Goal: Task Accomplishment & Management: Manage account settings

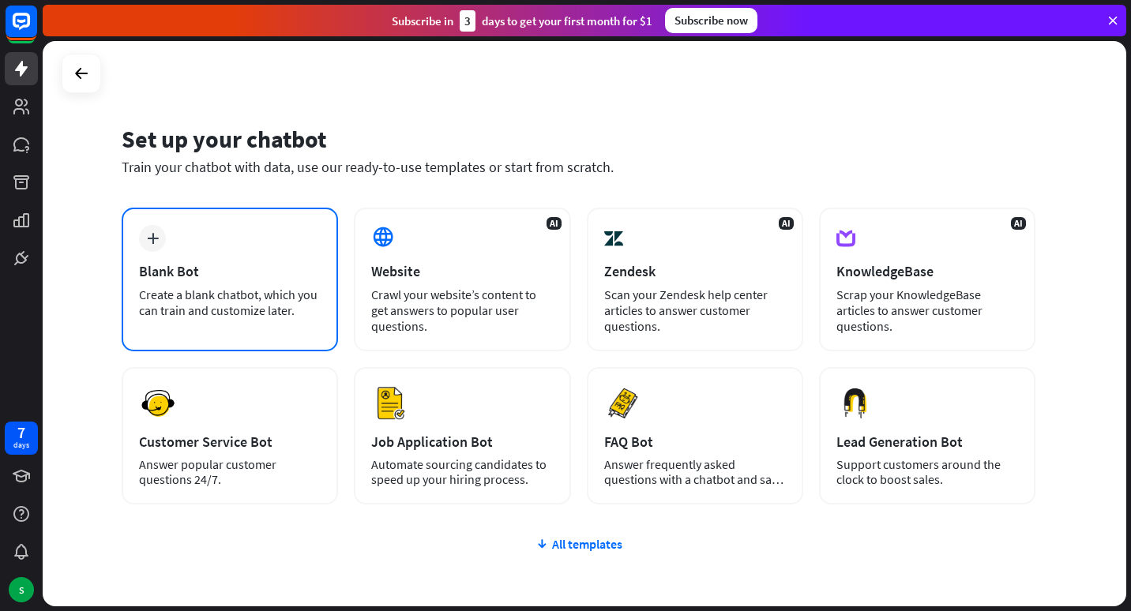
click at [239, 260] on div "plus Blank Bot Create a blank chatbot, which you can train and customize later." at bounding box center [230, 280] width 216 height 144
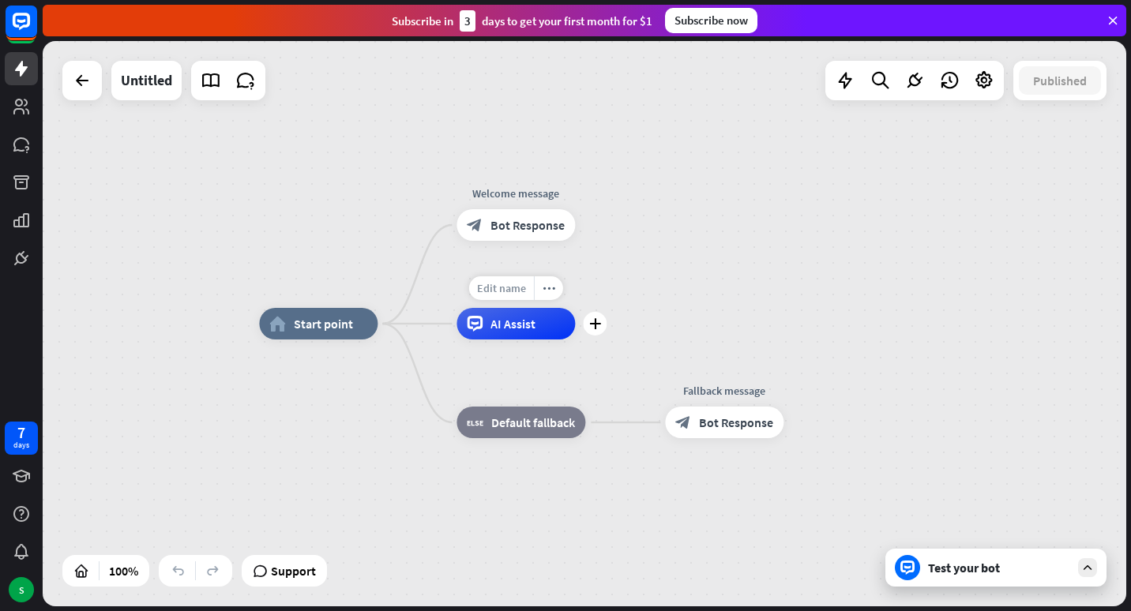
click at [509, 299] on div "Edit name" at bounding box center [501, 289] width 65 height 24
click at [312, 428] on div "home_2 Start point Welcome message block_bot_response Bot Response AI Assist bl…" at bounding box center [801, 607] width 1084 height 566
click at [509, 295] on div "Edit name" at bounding box center [501, 289] width 65 height 24
click at [521, 291] on span "Edit name" at bounding box center [501, 288] width 49 height 14
type input "****"
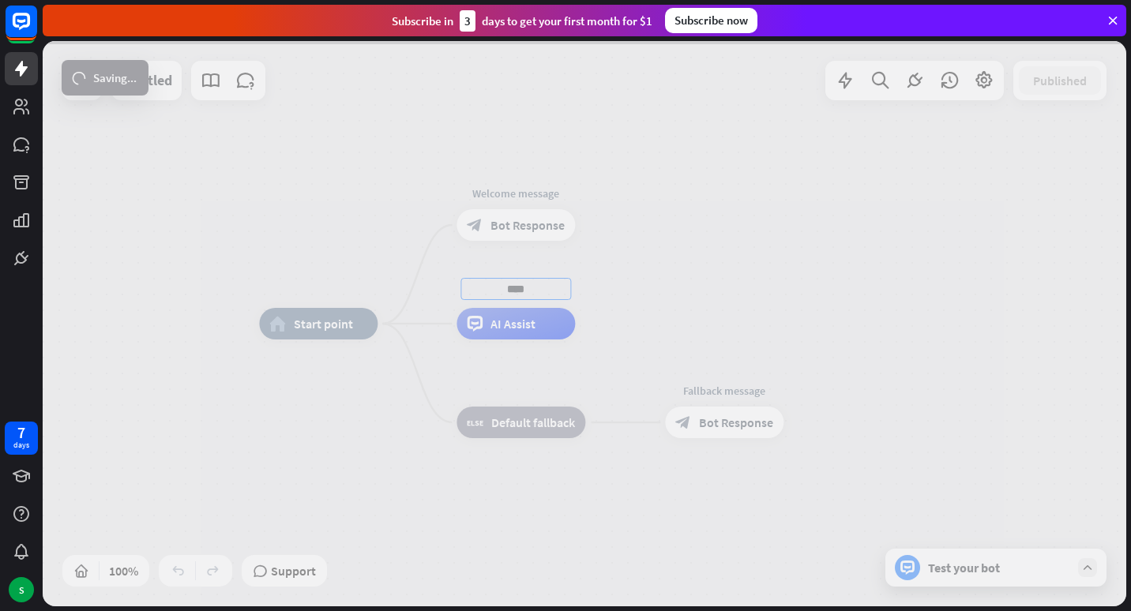
click at [923, 359] on div "home_2 Start point Welcome message block_bot_response Bot Response **** AI Assi…" at bounding box center [585, 324] width 1084 height 566
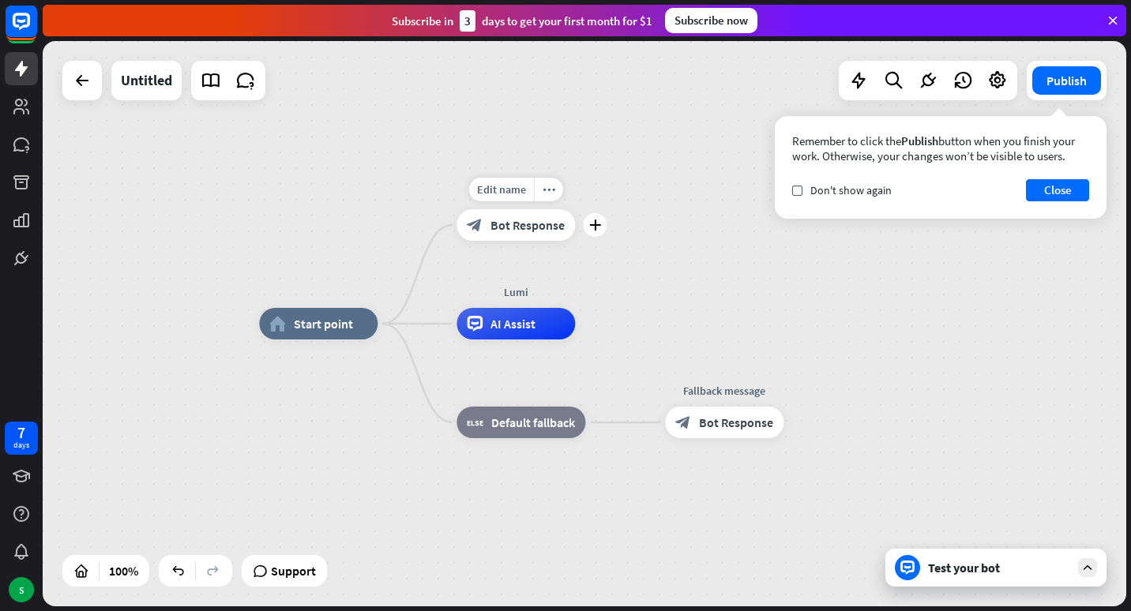
click at [528, 228] on span "Bot Response" at bounding box center [528, 225] width 74 height 16
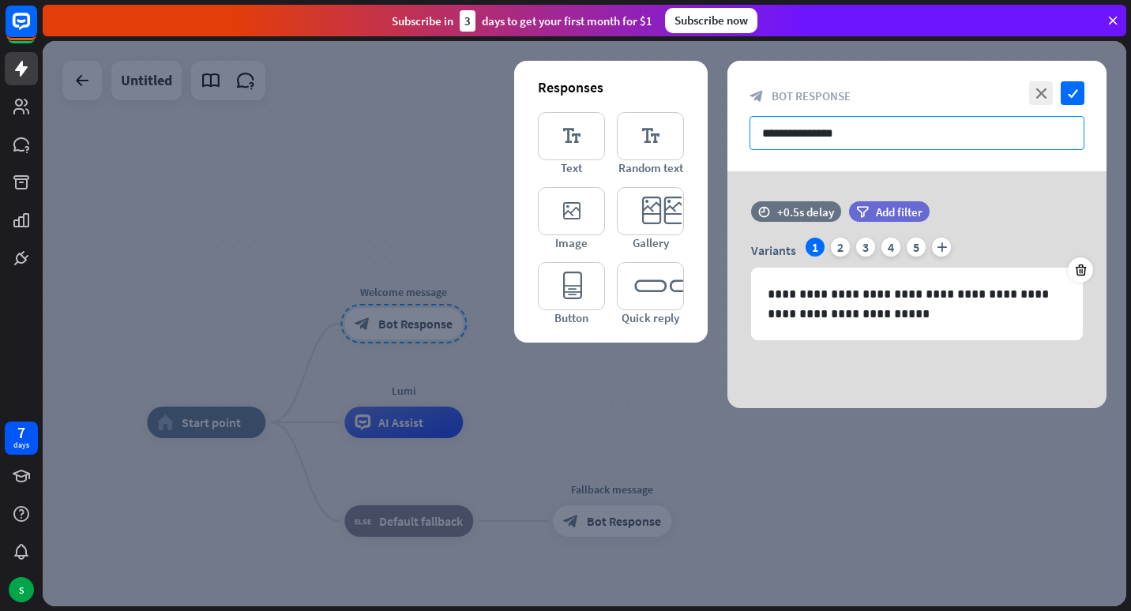
drag, startPoint x: 874, startPoint y: 137, endPoint x: 731, endPoint y: 137, distance: 143.0
click at [731, 137] on div "**********" at bounding box center [917, 116] width 379 height 111
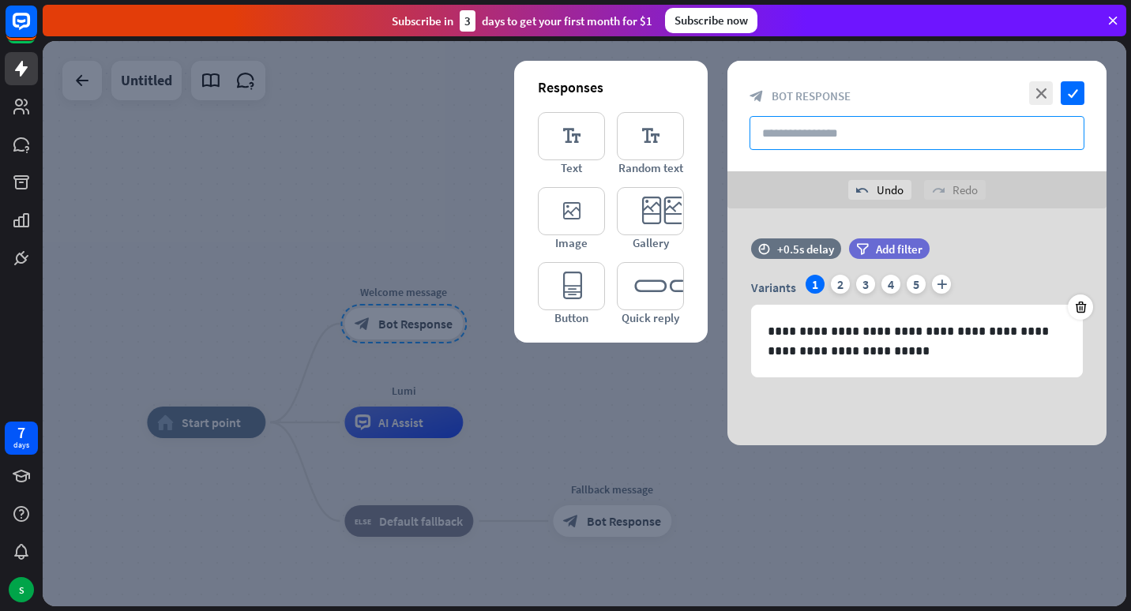
paste input "**********"
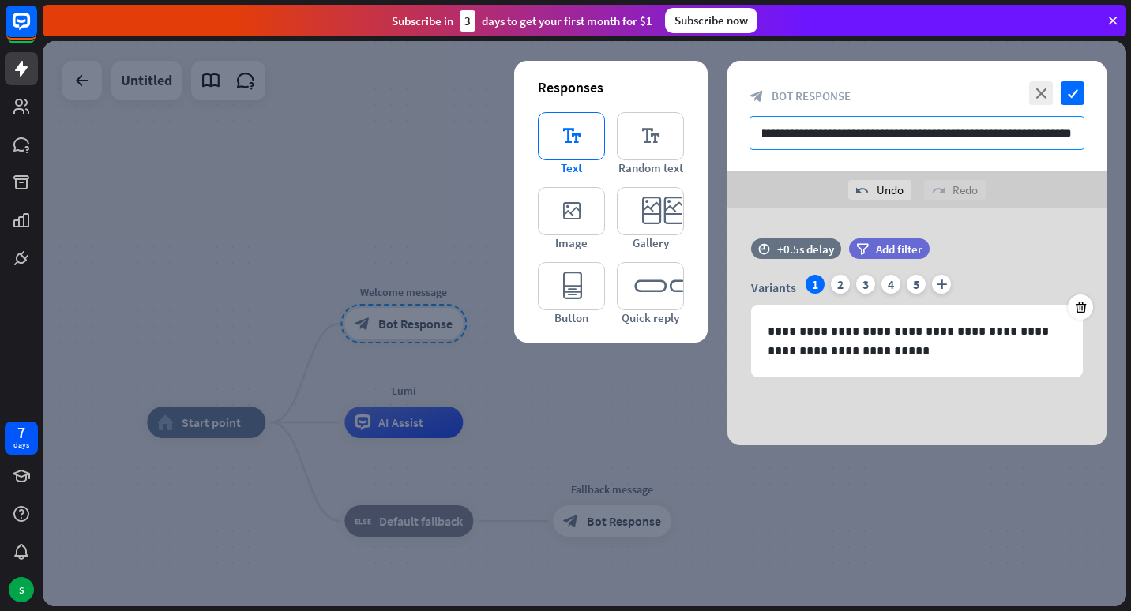
type input "**********"
click at [571, 142] on icon "editor_text" at bounding box center [571, 136] width 67 height 48
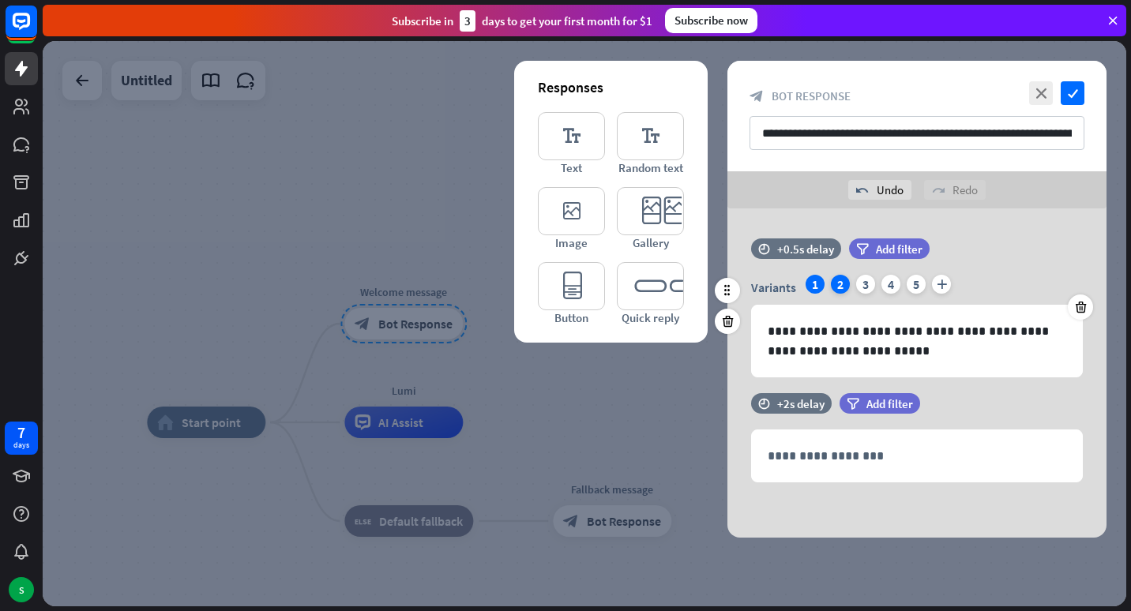
click at [845, 281] on div "2" at bounding box center [840, 284] width 19 height 19
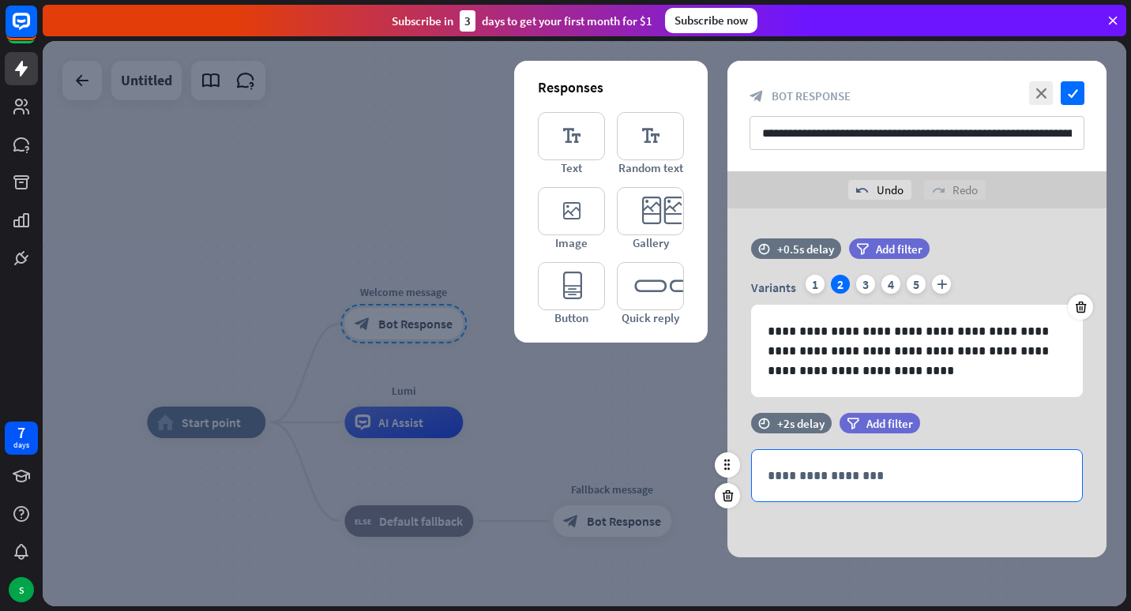
click at [816, 469] on p "**********" at bounding box center [917, 476] width 299 height 20
click at [818, 286] on div "1" at bounding box center [815, 284] width 19 height 19
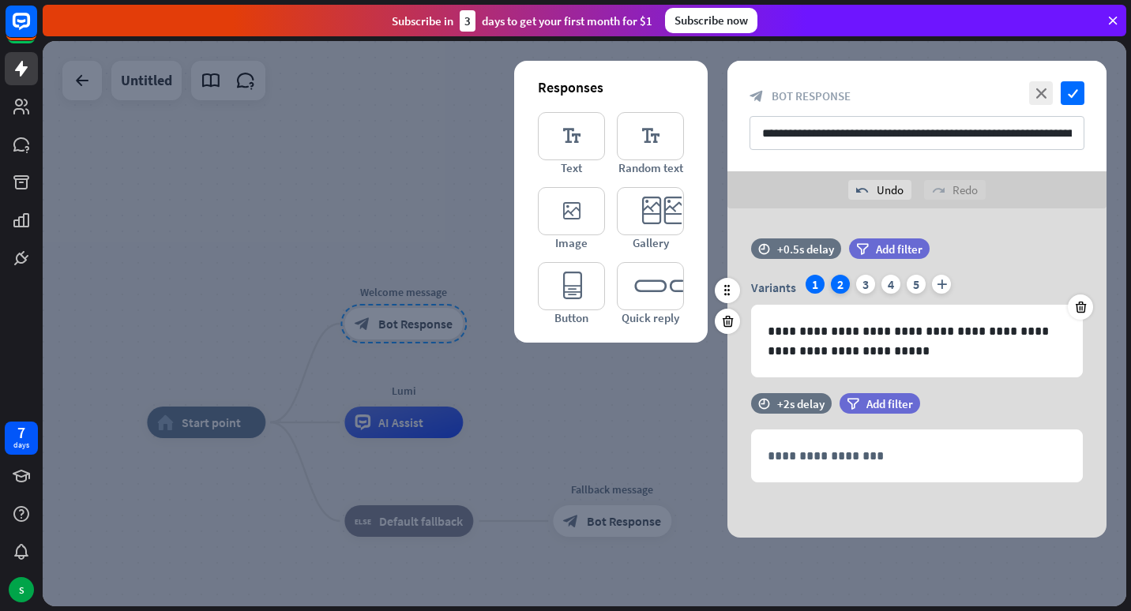
click at [843, 284] on div "2" at bounding box center [840, 284] width 19 height 19
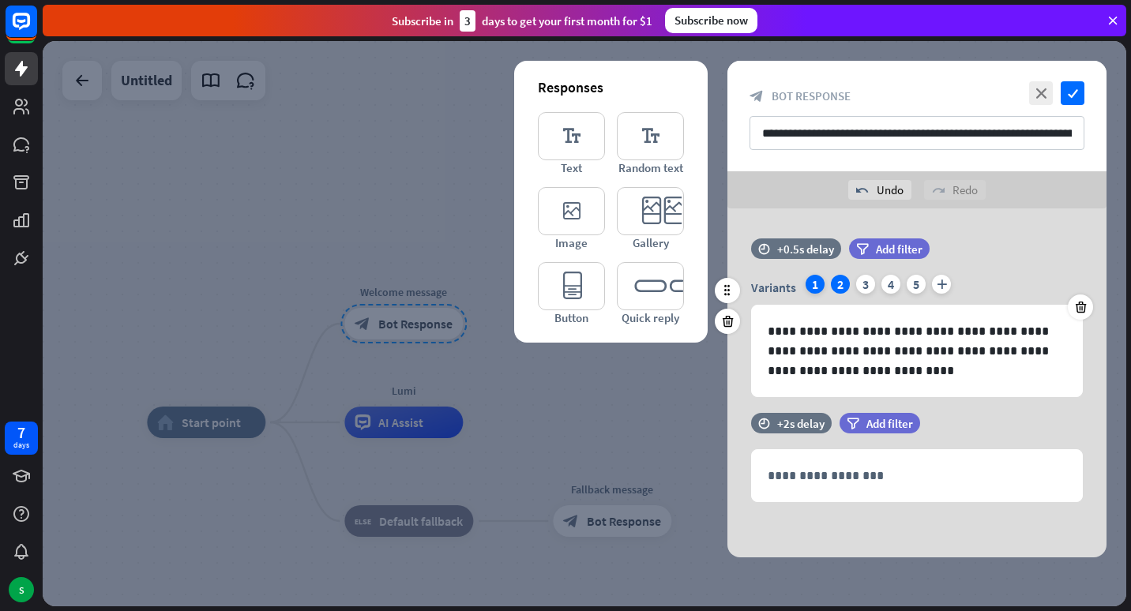
click at [815, 277] on div "1" at bounding box center [815, 284] width 19 height 19
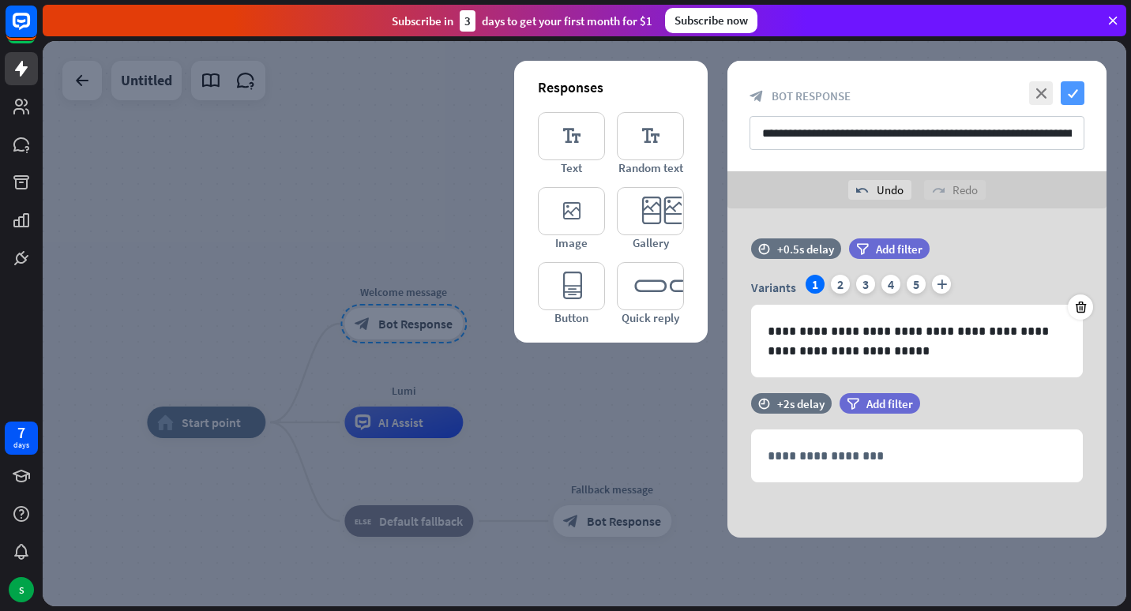
click at [1071, 88] on icon "check" at bounding box center [1073, 93] width 24 height 24
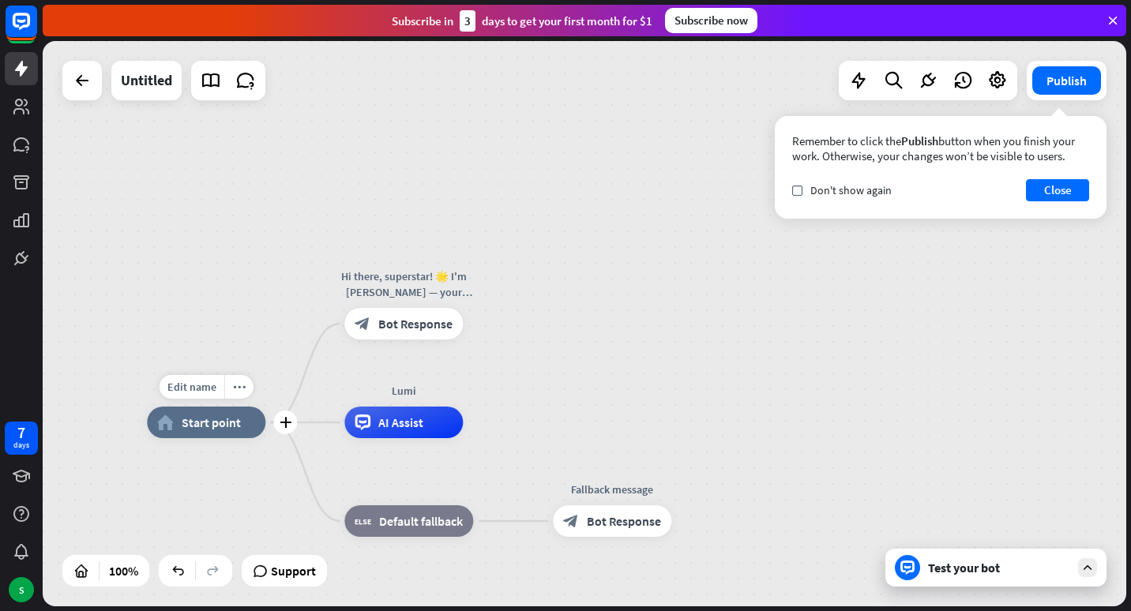
click at [201, 432] on div "home_2 Start point" at bounding box center [206, 423] width 119 height 32
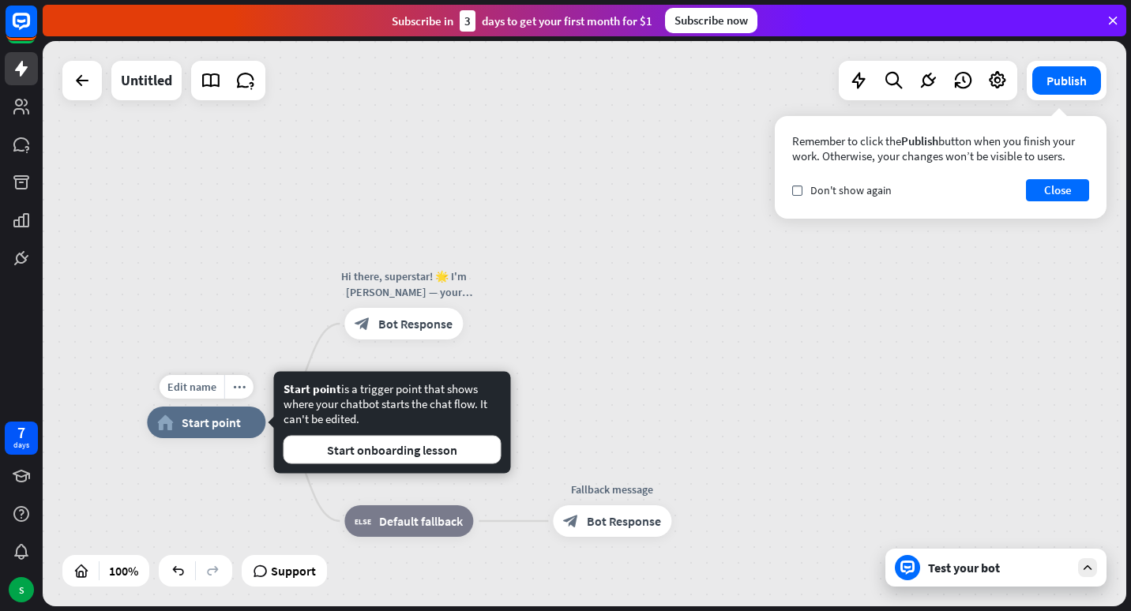
click at [217, 438] on div "Edit name more_horiz plus home_2 Start point" at bounding box center [206, 423] width 119 height 32
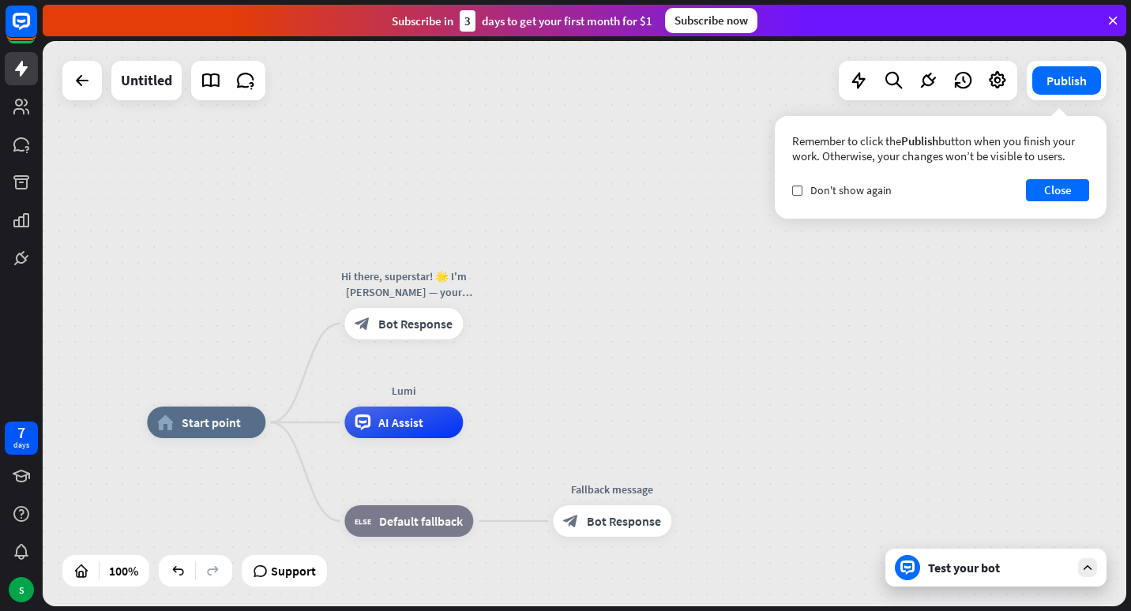
click at [929, 563] on div "Test your bot" at bounding box center [999, 568] width 142 height 16
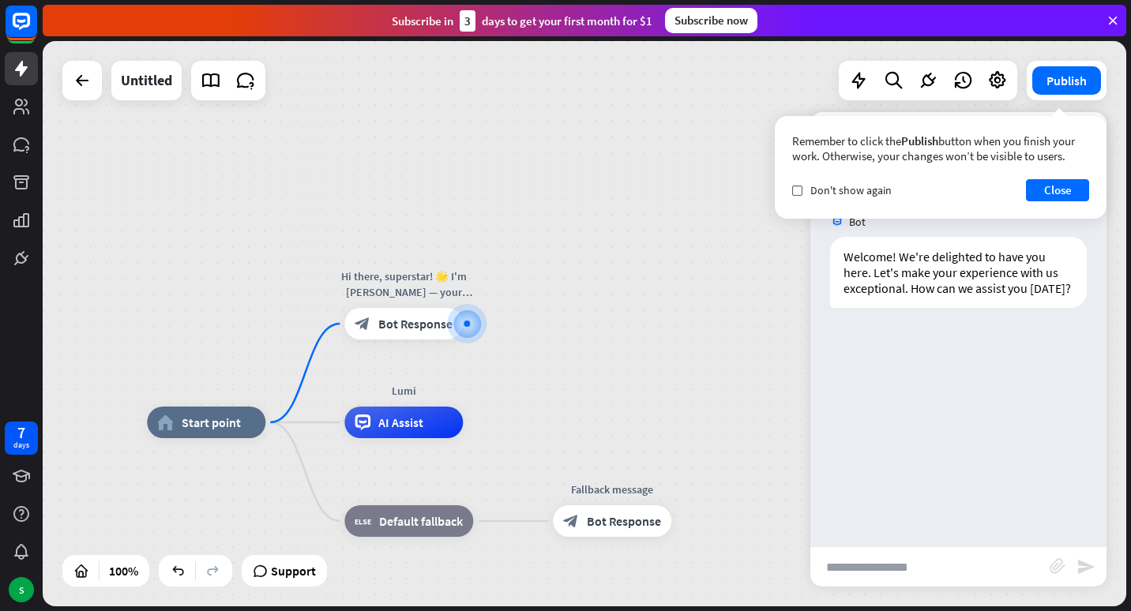
click at [899, 566] on input "text" at bounding box center [930, 567] width 239 height 40
type input "*"
type input "**********"
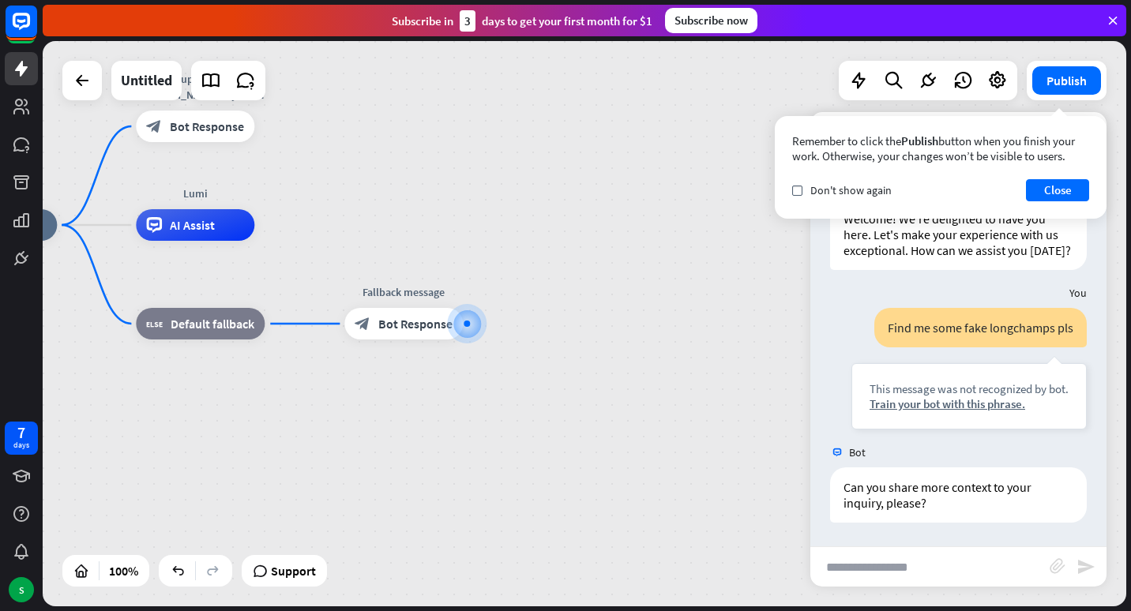
scroll to position [54, 0]
click at [747, 422] on div "home_2 Start point Hi there, superstar! 🌟 I'm [PERSON_NAME] — your personal ass…" at bounding box center [480, 508] width 1084 height 566
click at [1081, 189] on button "Close" at bounding box center [1057, 190] width 63 height 22
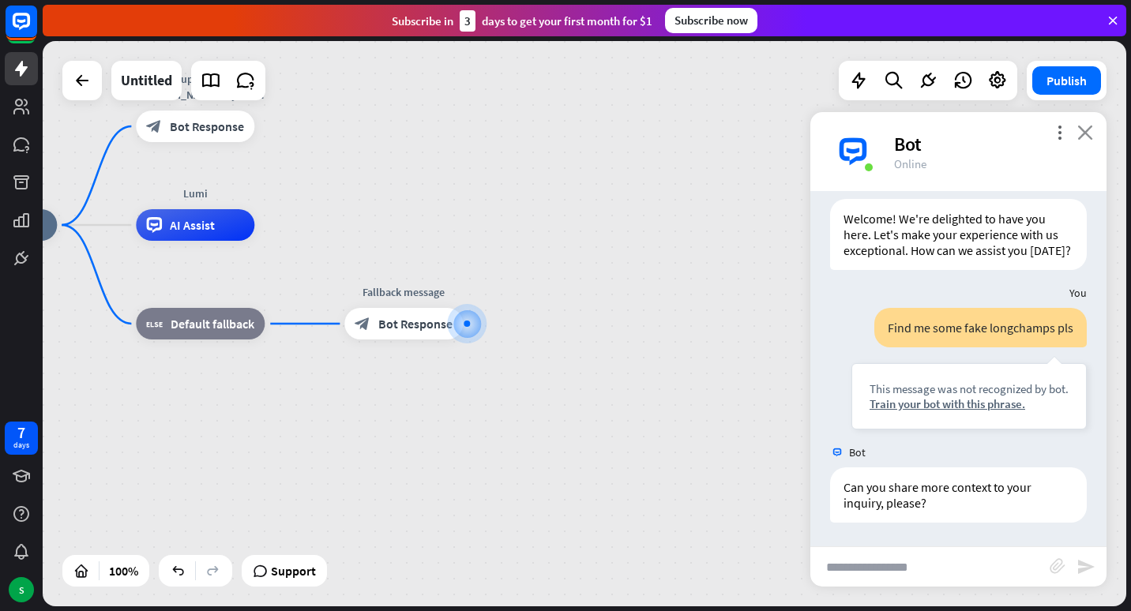
click at [1078, 137] on icon "close" at bounding box center [1086, 132] width 16 height 15
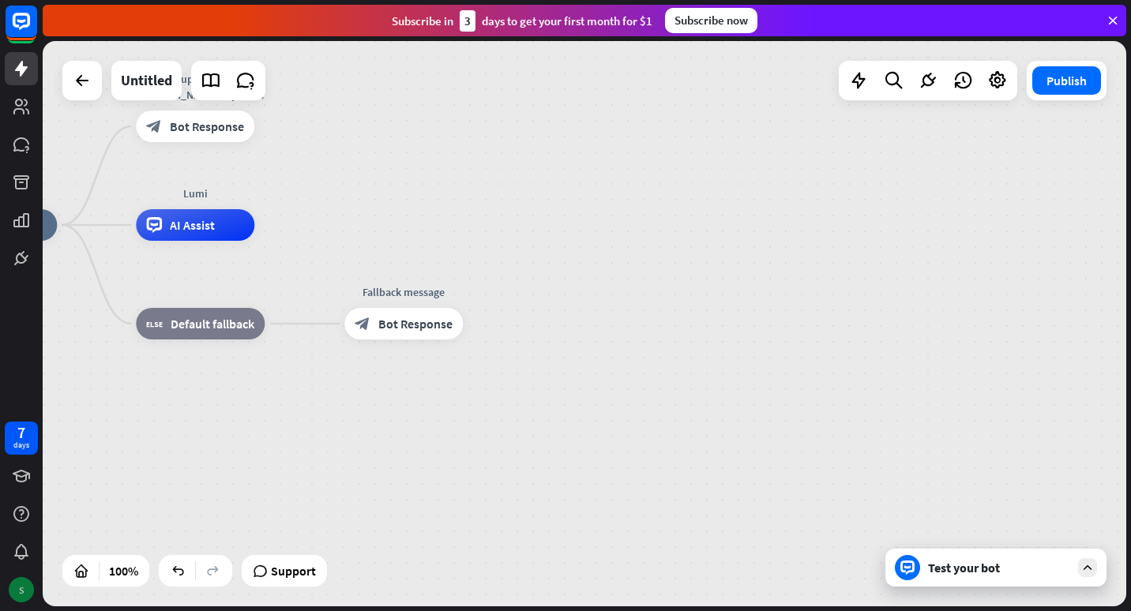
click at [23, 583] on div "S" at bounding box center [21, 590] width 25 height 25
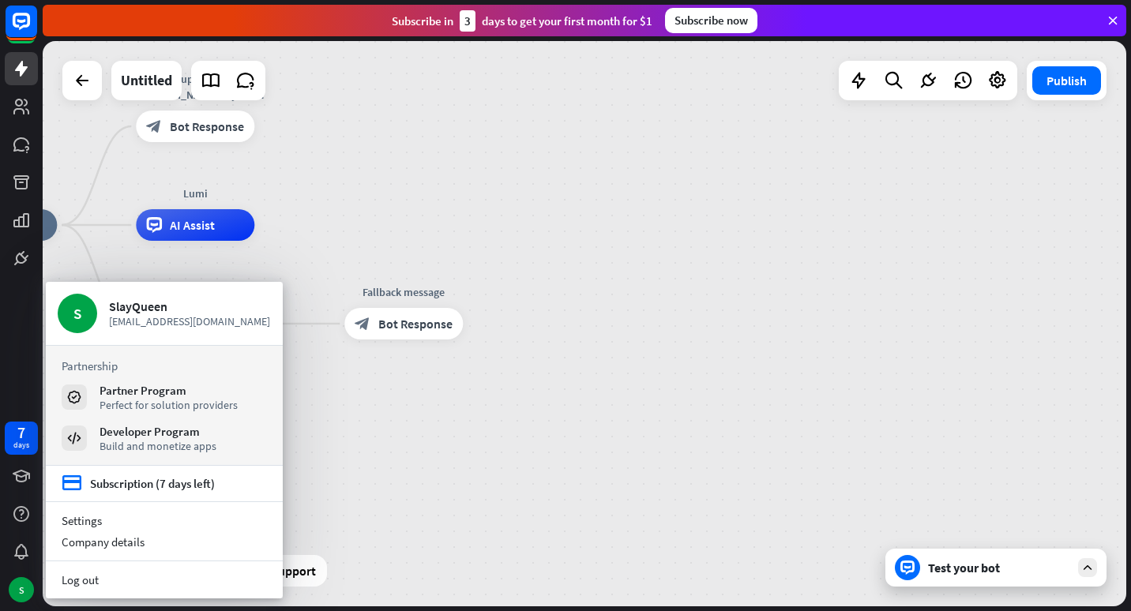
click at [359, 461] on div "home_2 Start point Hi there, superstar! 🌟 I'm [PERSON_NAME] — your personal ass…" at bounding box center [480, 508] width 1084 height 566
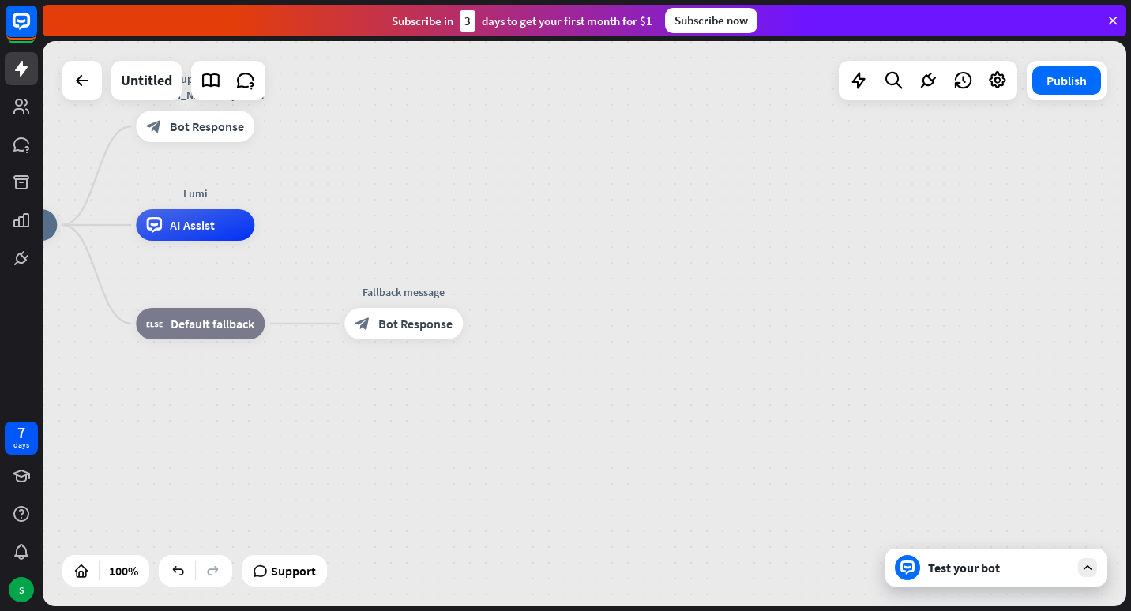
click at [1113, 14] on icon at bounding box center [1113, 20] width 14 height 14
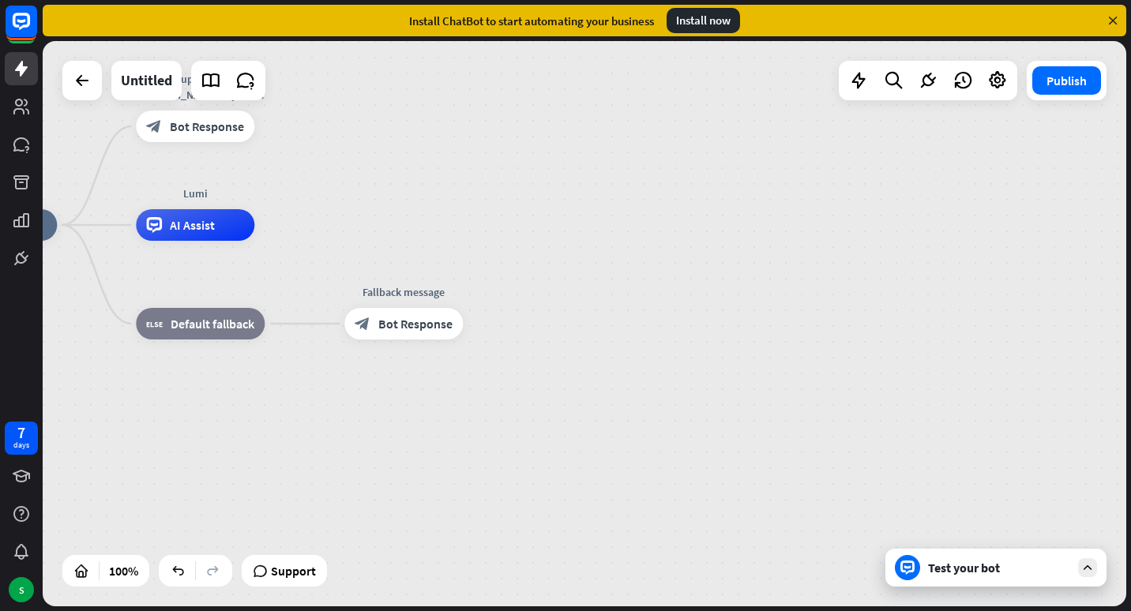
click at [1120, 21] on div "Install ChatBot to start automating your business Install now" at bounding box center [585, 21] width 1084 height 32
click at [1114, 20] on icon at bounding box center [1113, 20] width 14 height 14
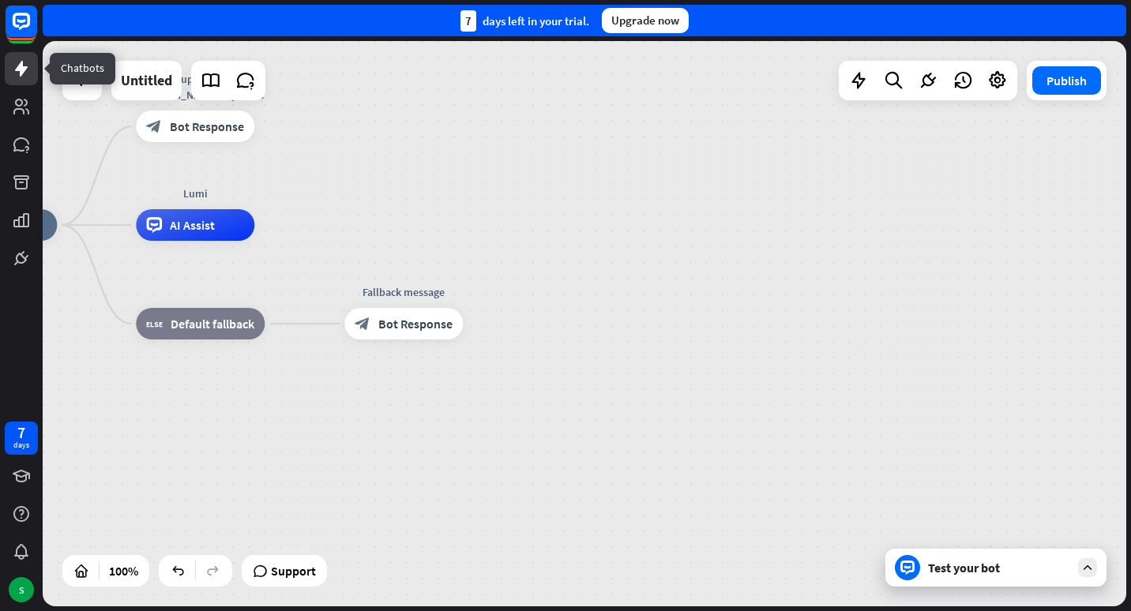
click at [23, 64] on icon at bounding box center [21, 69] width 13 height 16
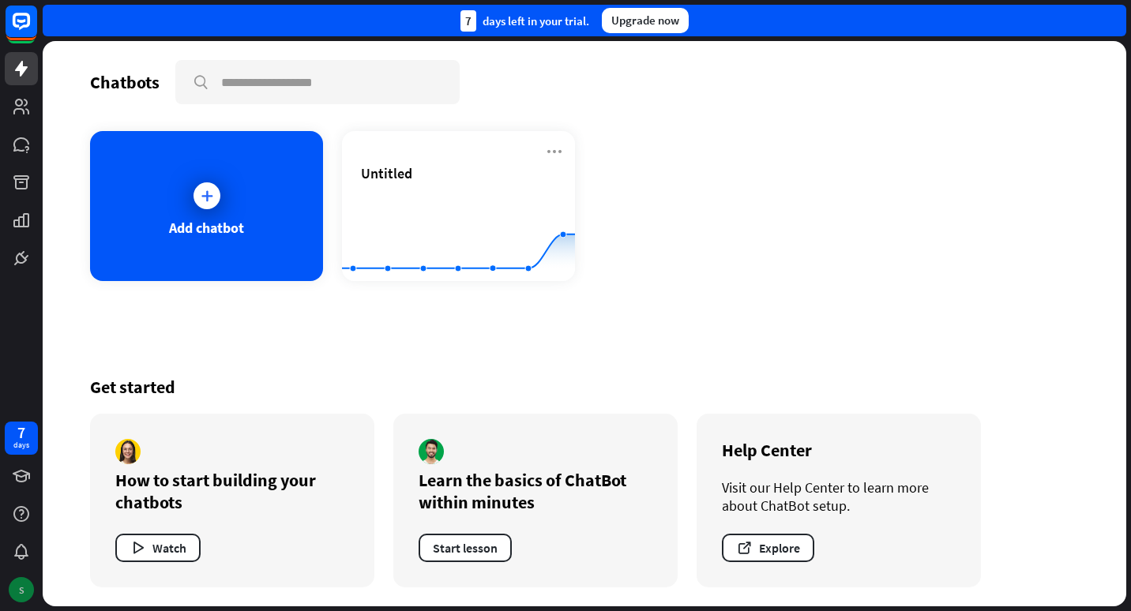
click at [19, 592] on div "S" at bounding box center [21, 590] width 25 height 25
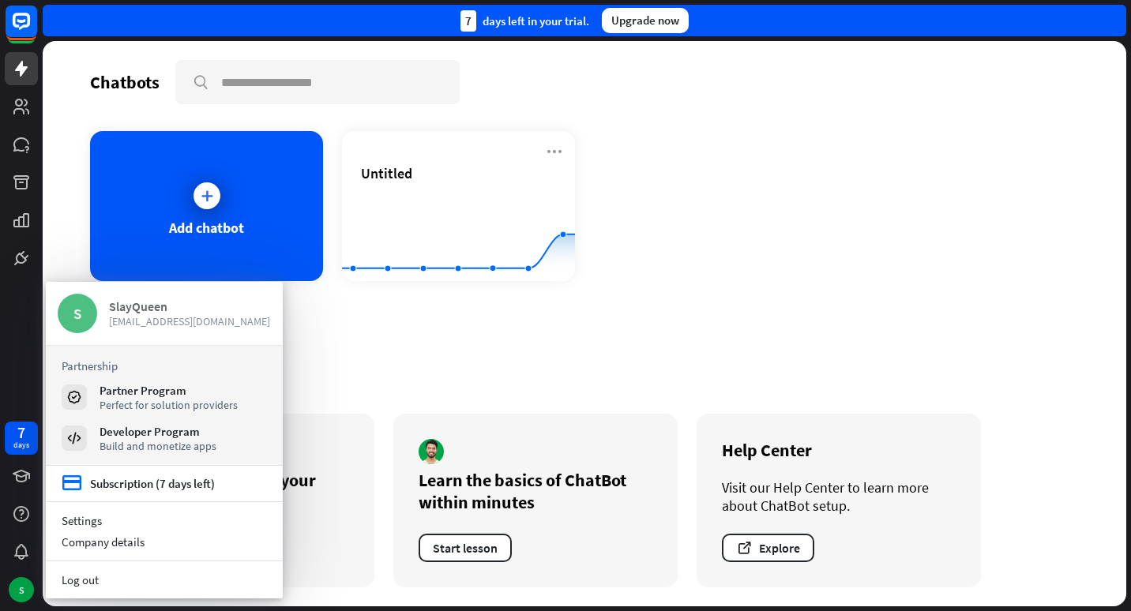
click at [69, 324] on div "S" at bounding box center [78, 314] width 40 height 40
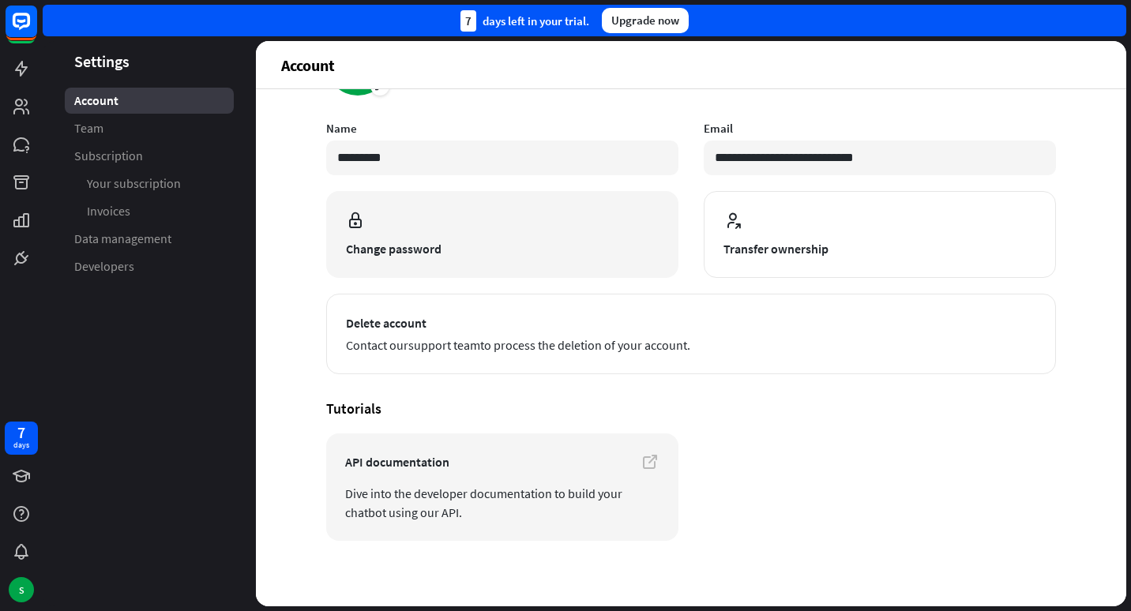
scroll to position [89, 0]
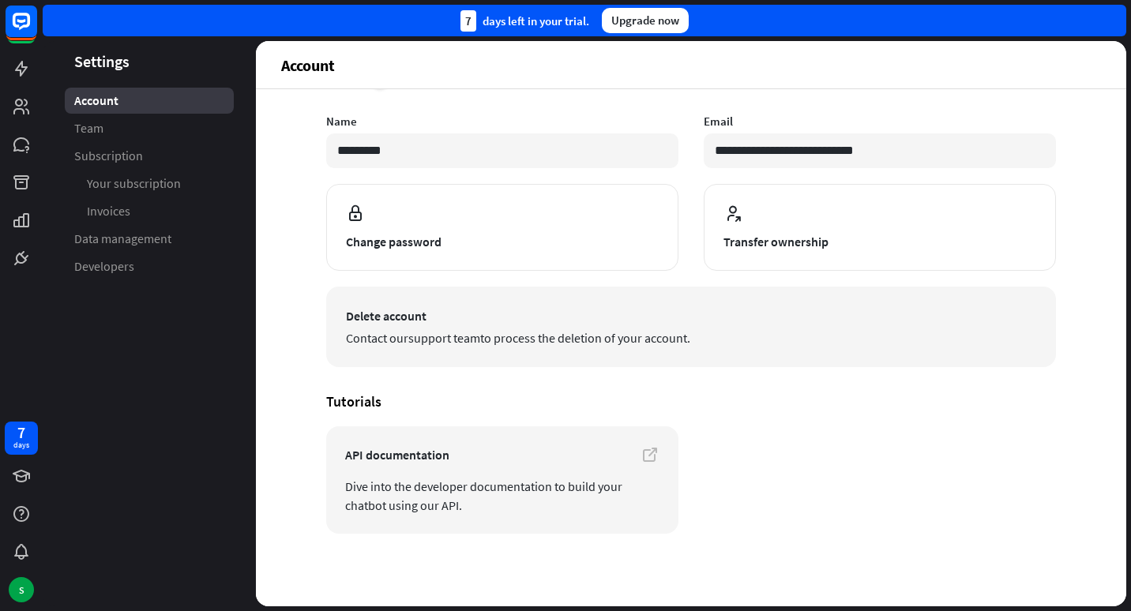
click at [486, 318] on span "Delete account" at bounding box center [691, 316] width 690 height 19
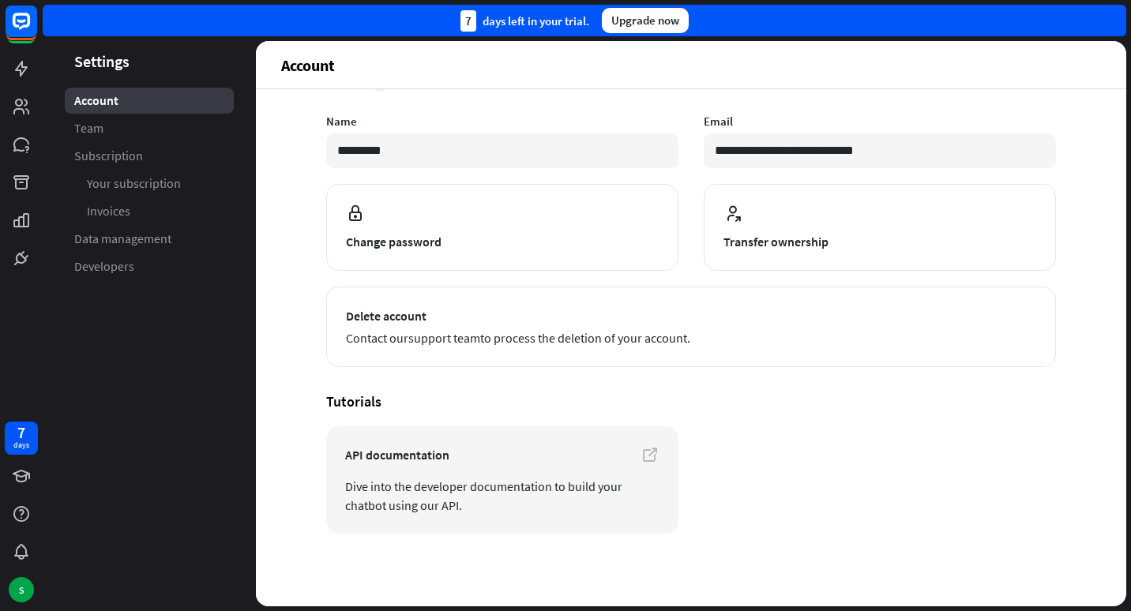
scroll to position [0, 0]
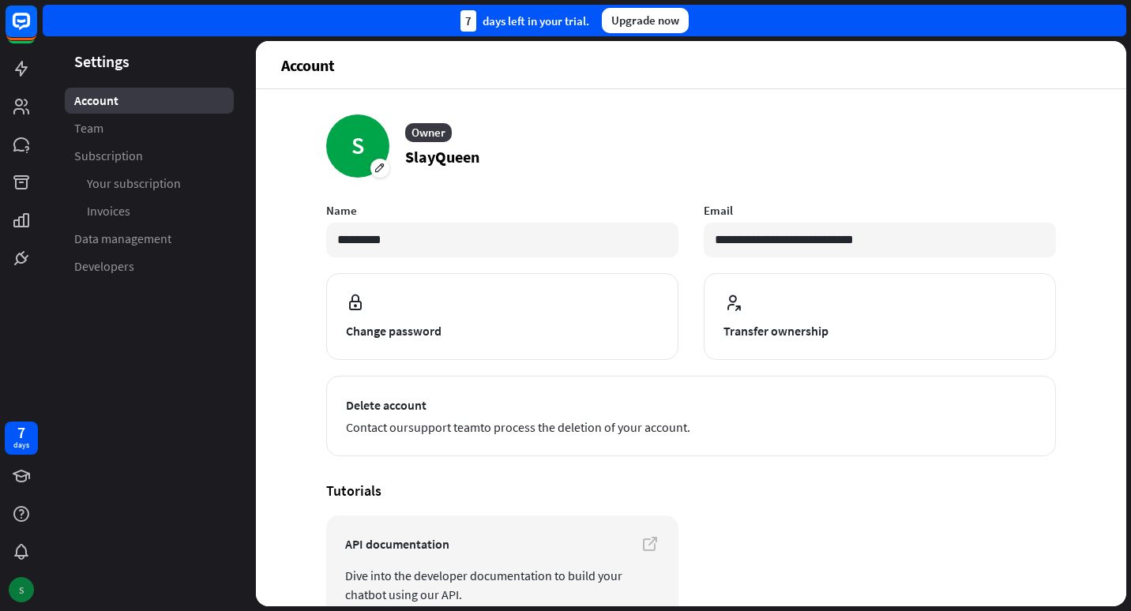
click at [12, 589] on div "S" at bounding box center [21, 590] width 25 height 25
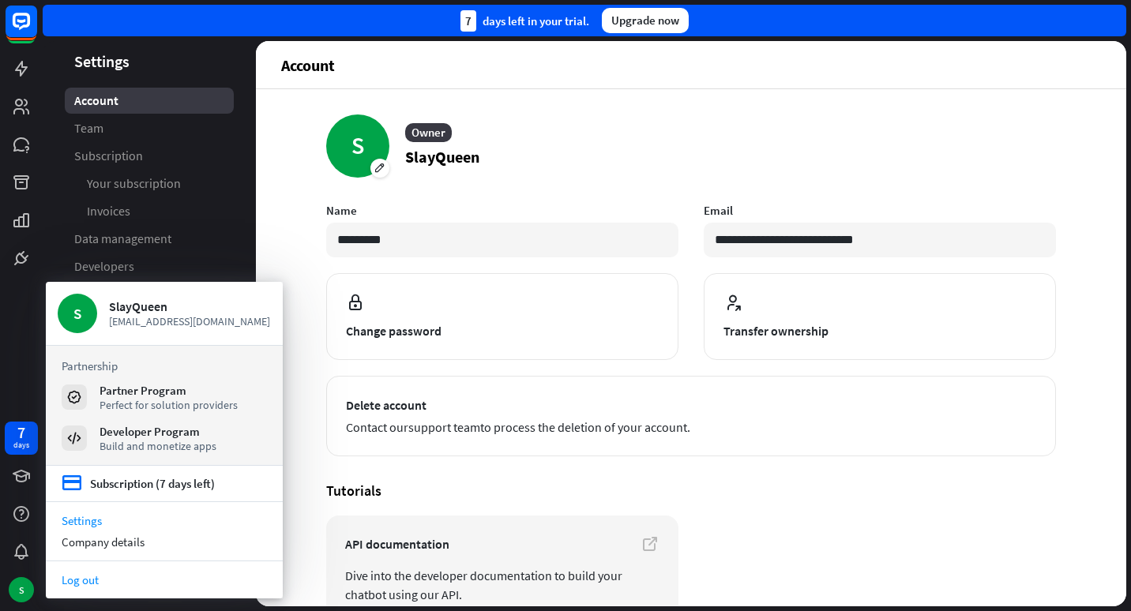
click at [83, 580] on link "Log out" at bounding box center [164, 580] width 237 height 21
